Goal: Navigation & Orientation: Find specific page/section

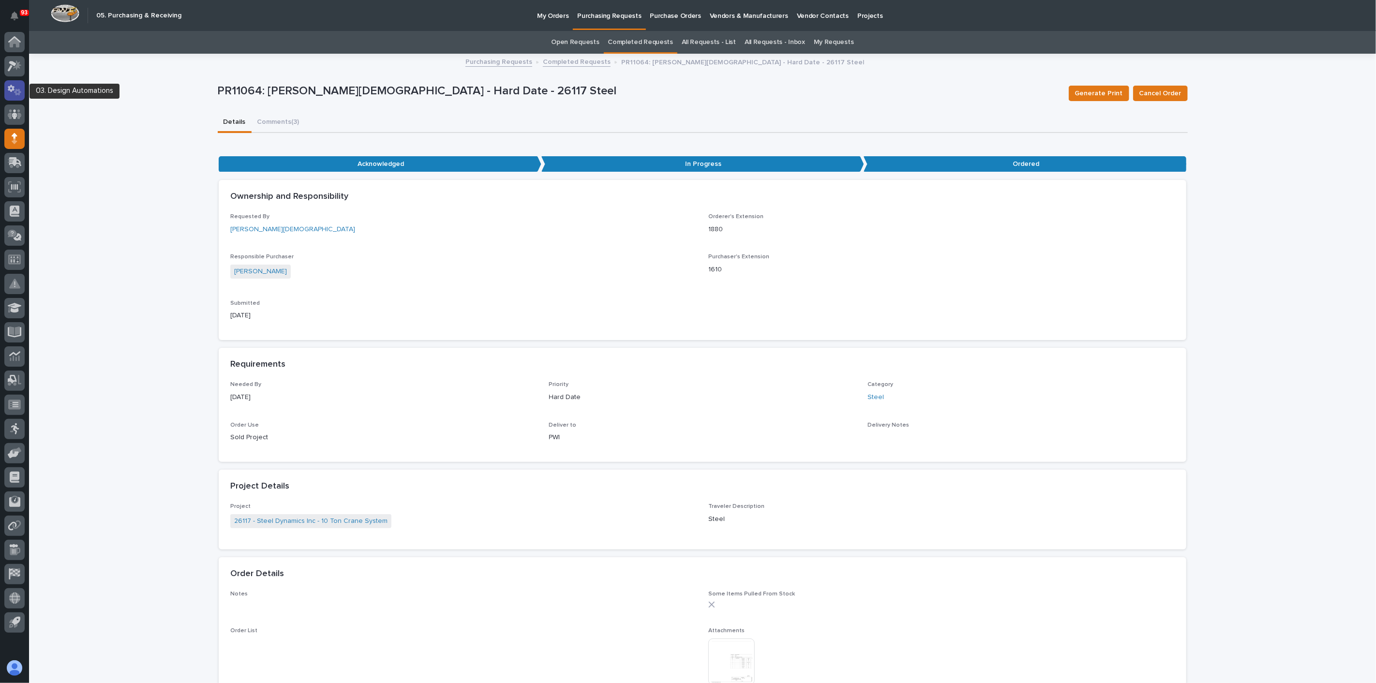
click at [14, 85] on icon at bounding box center [15, 90] width 14 height 11
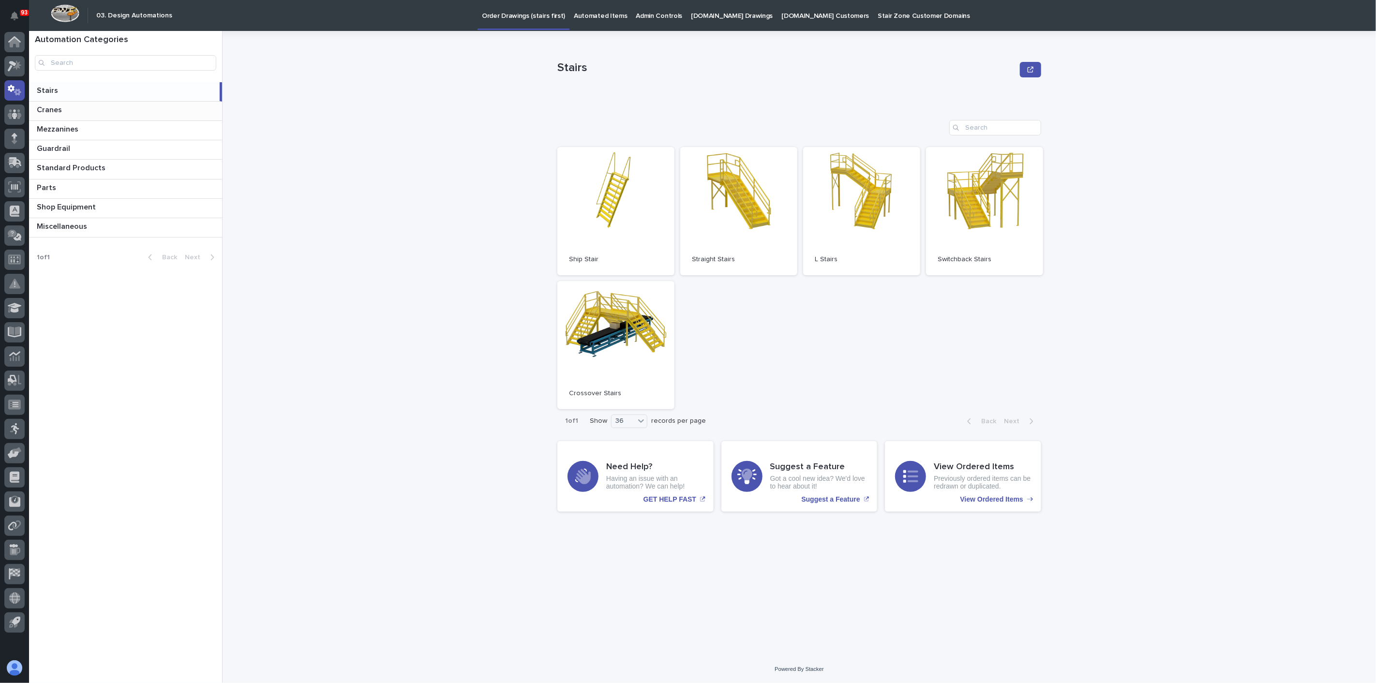
click at [112, 110] on p at bounding box center [127, 109] width 181 height 9
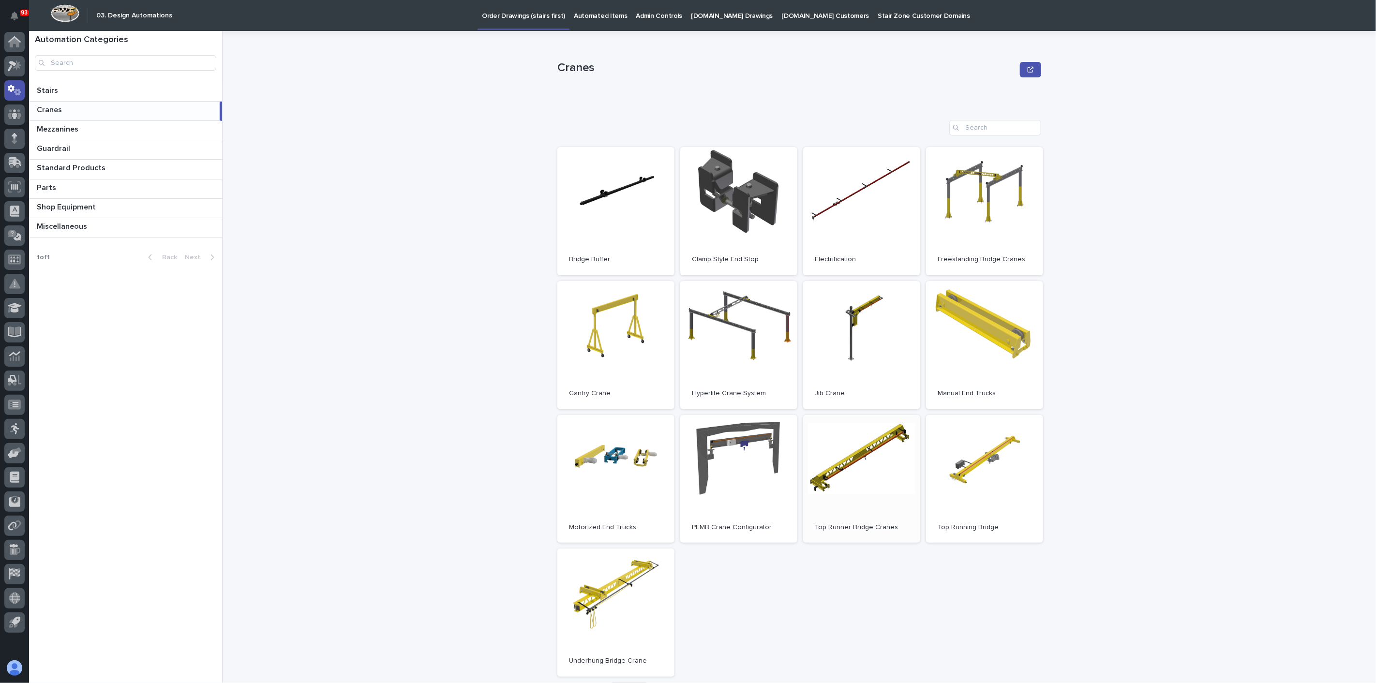
click at [853, 480] on span "Open" at bounding box center [861, 479] width 17 height 7
